Goal: Transaction & Acquisition: Download file/media

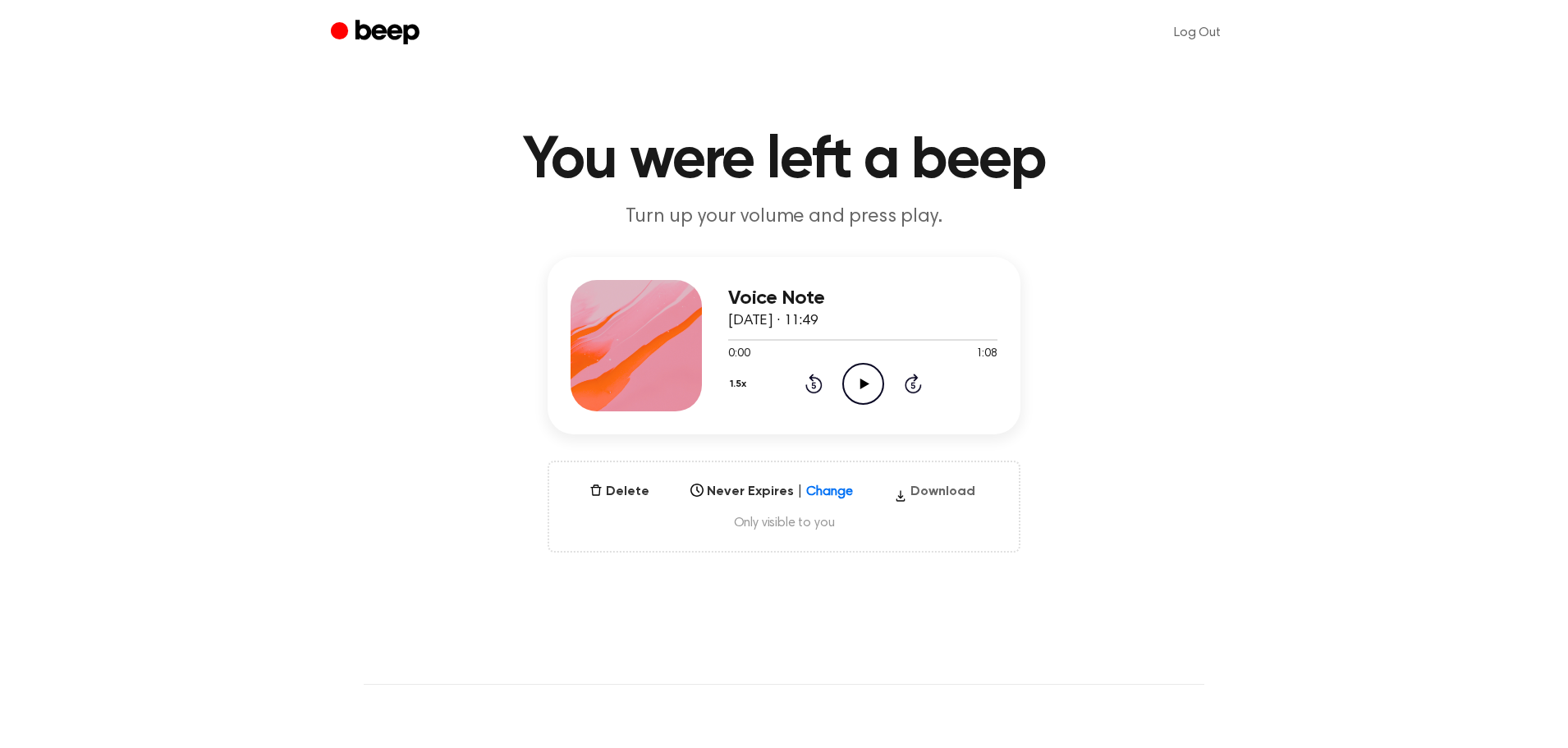
click at [953, 498] on button "Download" at bounding box center [934, 496] width 94 height 26
click at [940, 490] on button "Download" at bounding box center [934, 496] width 94 height 26
click at [934, 496] on button "Download" at bounding box center [934, 496] width 94 height 26
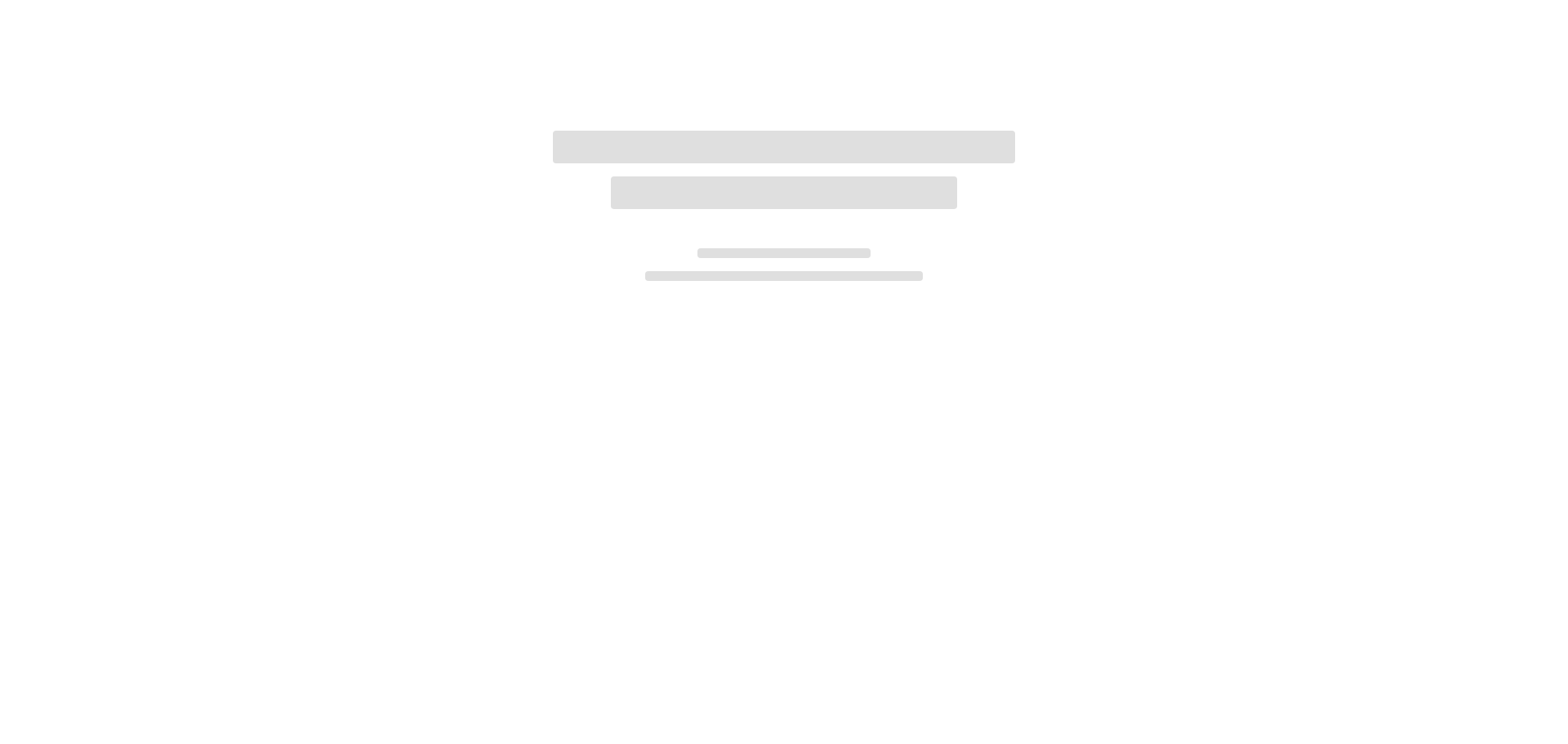
click at [957, 491] on div at bounding box center [784, 372] width 1568 height 744
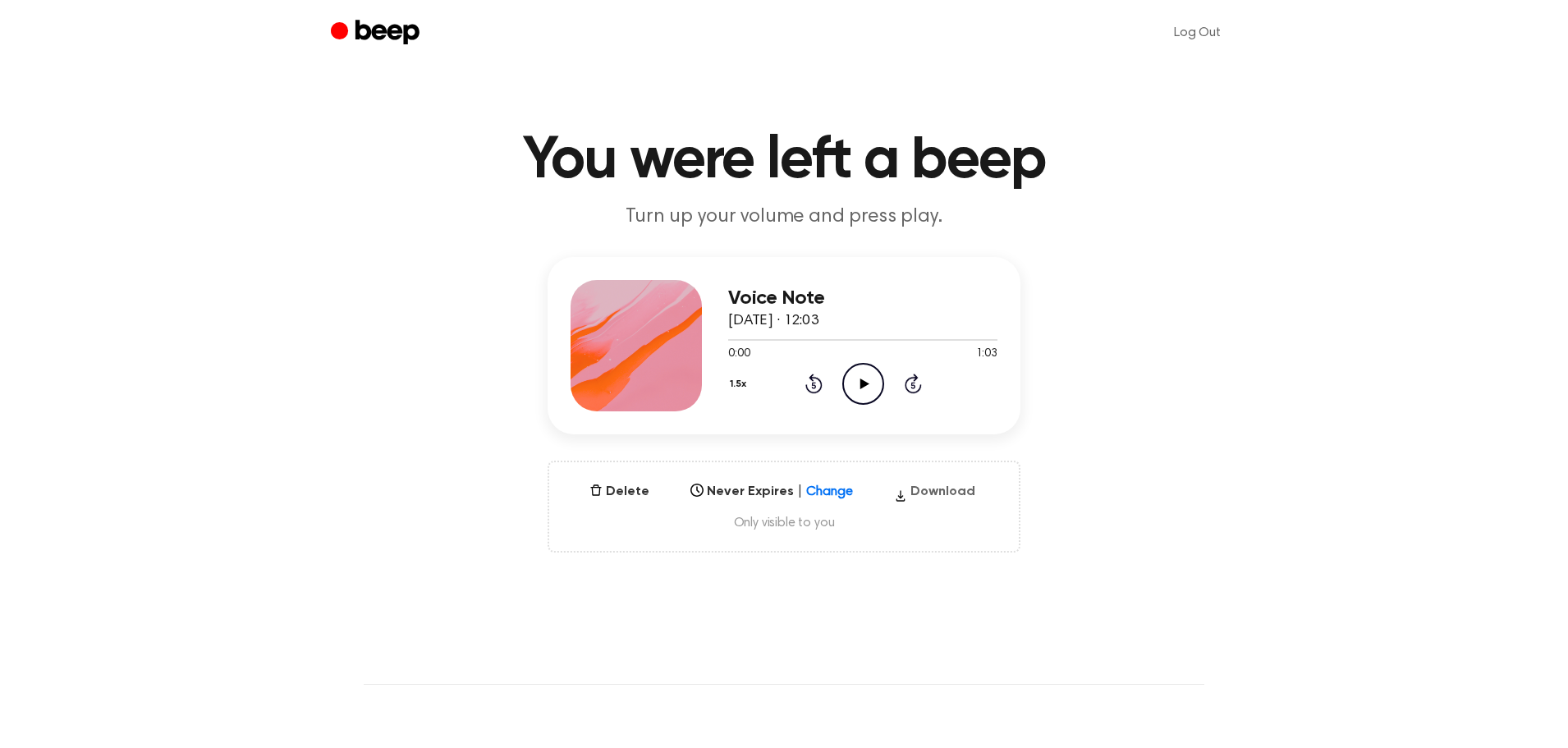
click at [954, 497] on button "Download" at bounding box center [934, 496] width 94 height 26
click at [946, 486] on button "Download" at bounding box center [934, 496] width 94 height 26
click at [934, 492] on button "Download" at bounding box center [934, 496] width 94 height 26
